Goal: Find specific page/section: Find specific page/section

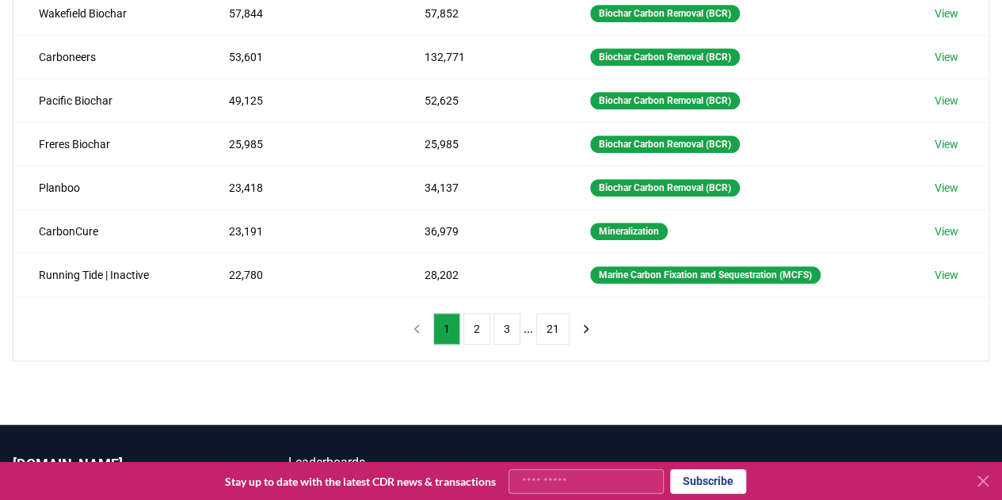
scroll to position [391, 0]
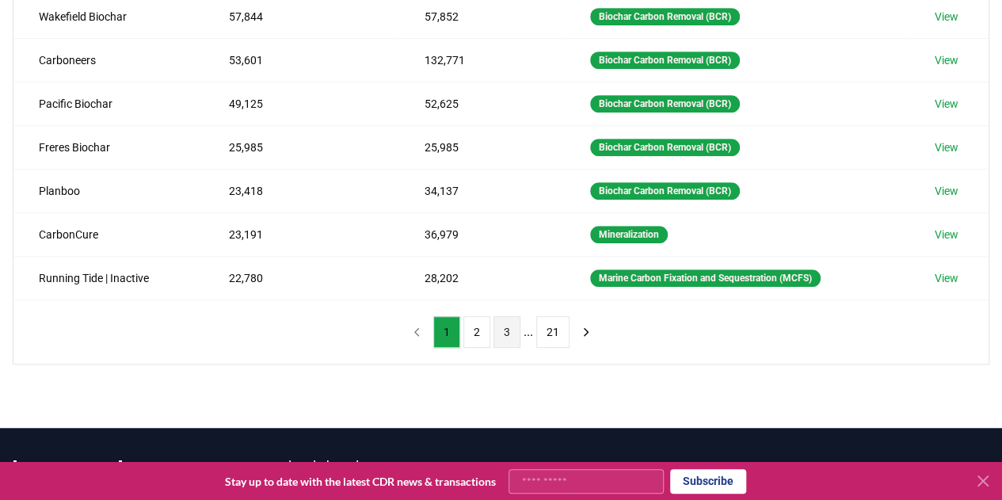
click at [505, 317] on button "3" at bounding box center [507, 332] width 27 height 32
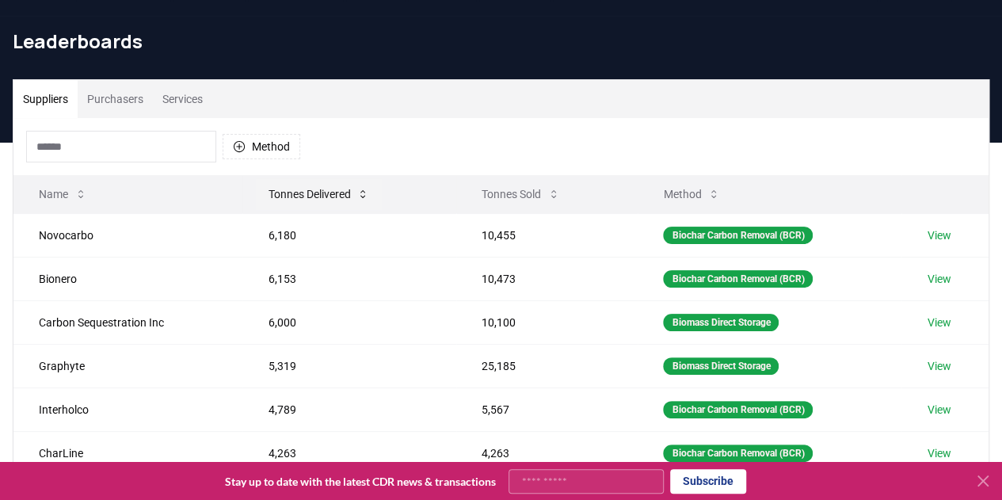
scroll to position [40, 0]
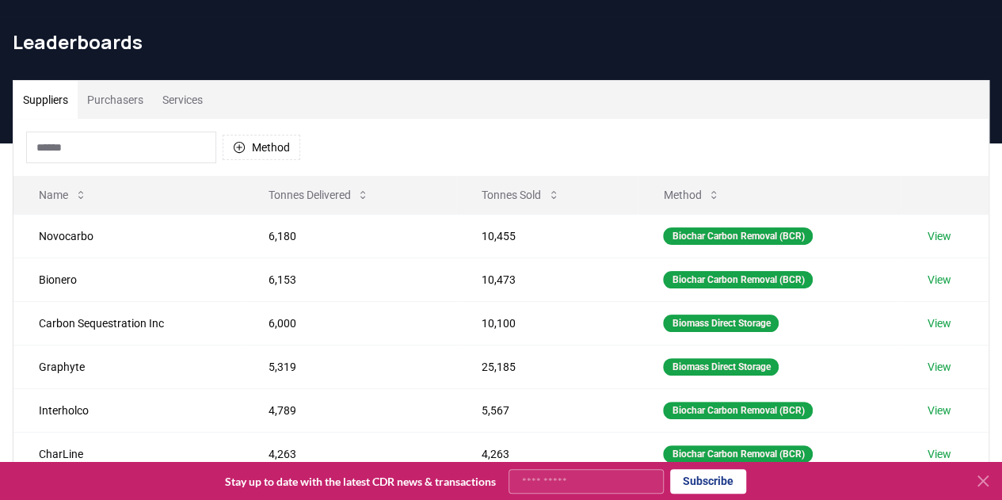
click at [65, 93] on button "Suppliers" at bounding box center [45, 100] width 64 height 38
click at [523, 189] on button "Tonnes Sold" at bounding box center [521, 195] width 104 height 32
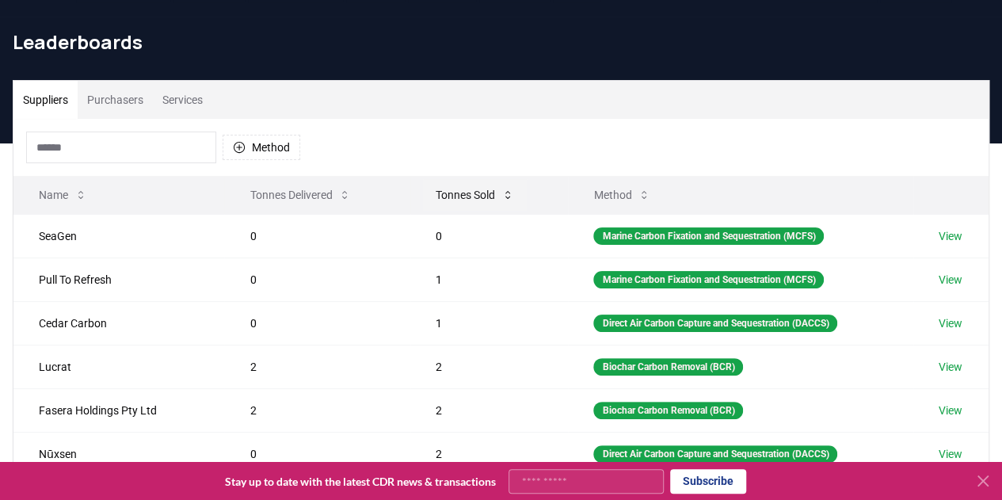
click at [523, 189] on button "Tonnes Sold" at bounding box center [475, 195] width 104 height 32
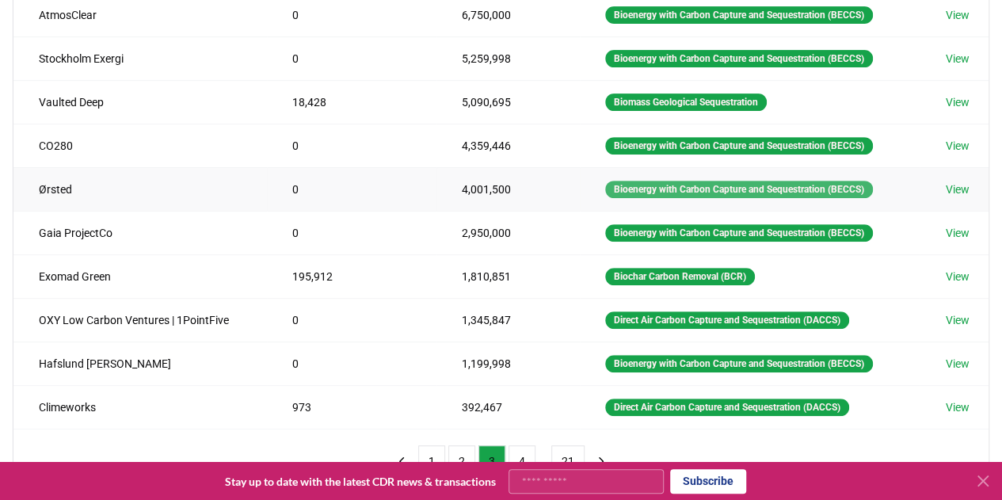
scroll to position [0, 0]
